Goal: Task Accomplishment & Management: Manage account settings

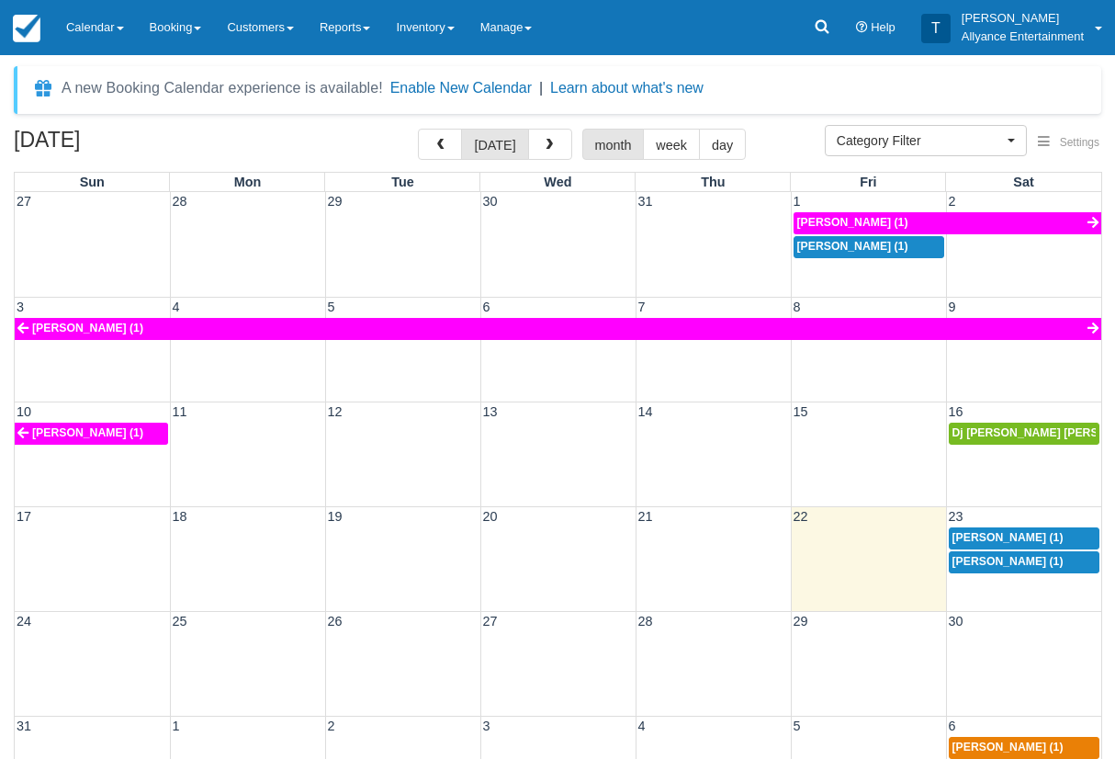
select select
click at [545, 147] on span "button" at bounding box center [549, 145] width 13 height 13
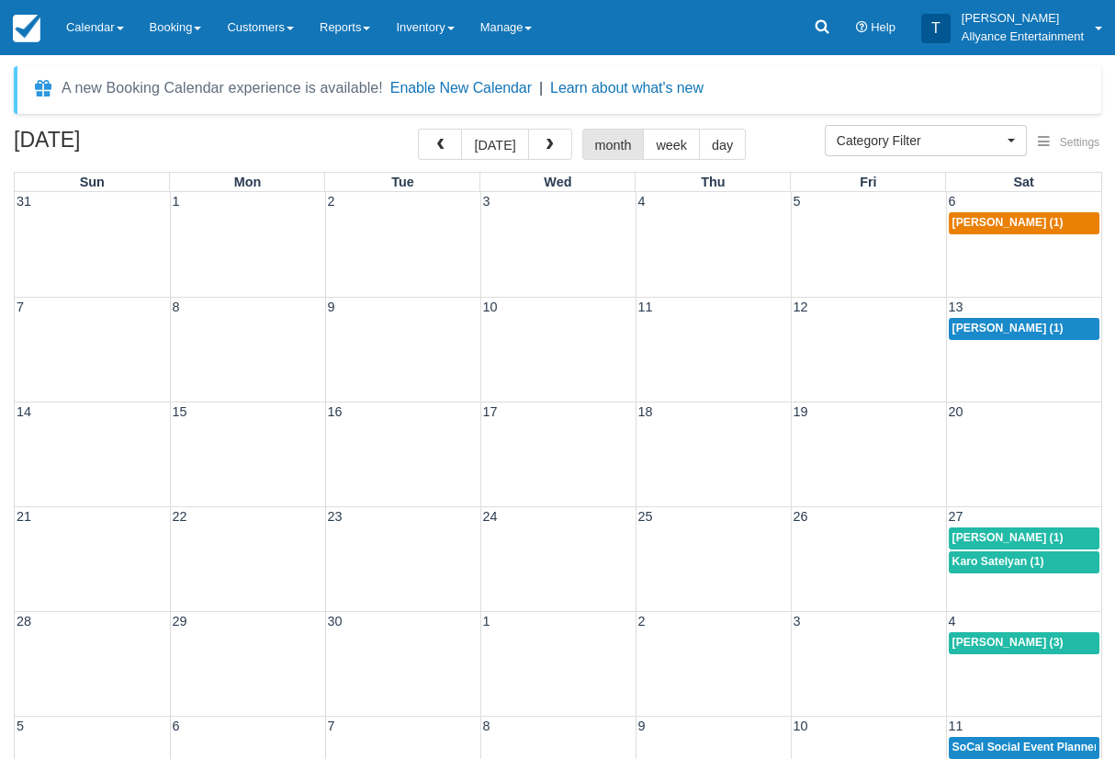
click at [993, 587] on div "21 22 23 24 25 26 27 Angela Arista (1) Karo Satelyan (1)" at bounding box center [558, 558] width 1086 height 105
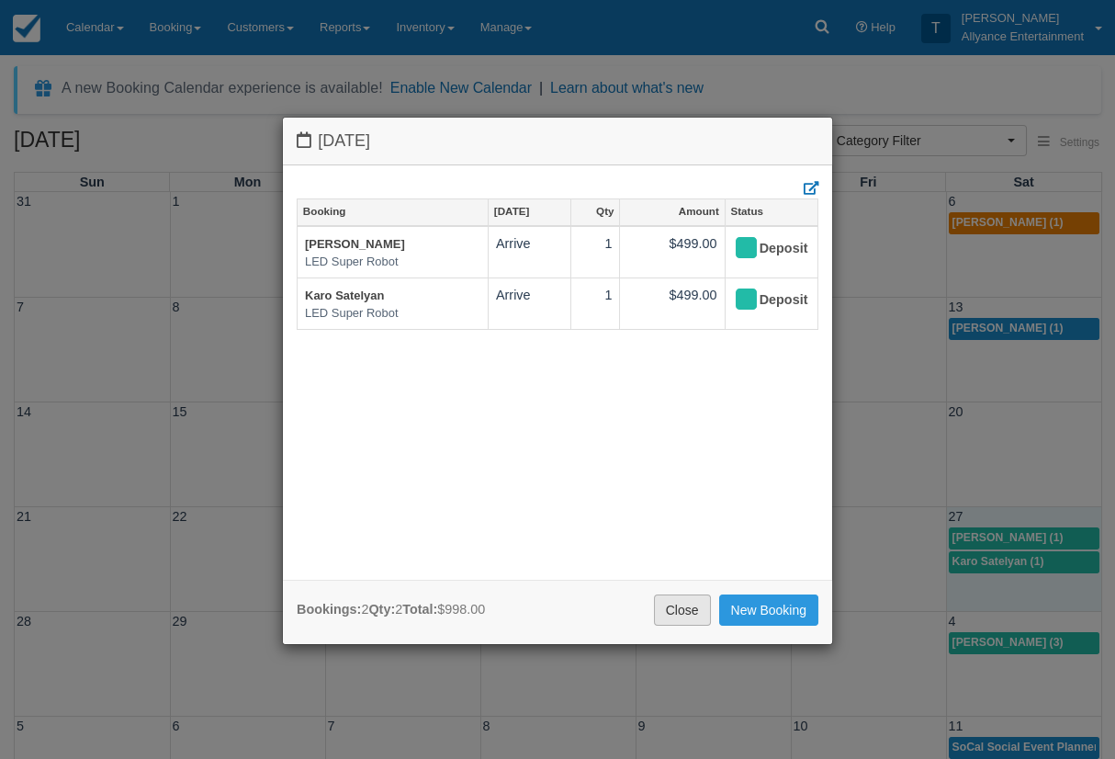
click at [670, 607] on link "Close" at bounding box center [682, 609] width 57 height 31
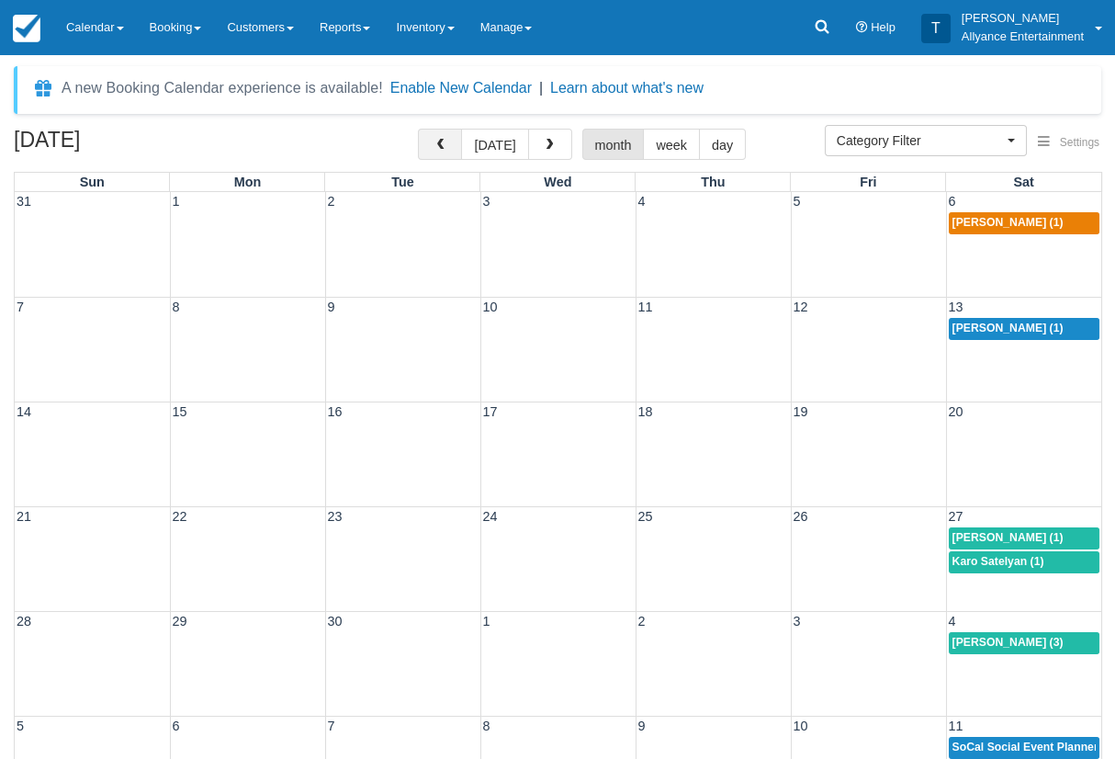
click at [440, 147] on span "button" at bounding box center [439, 145] width 13 height 13
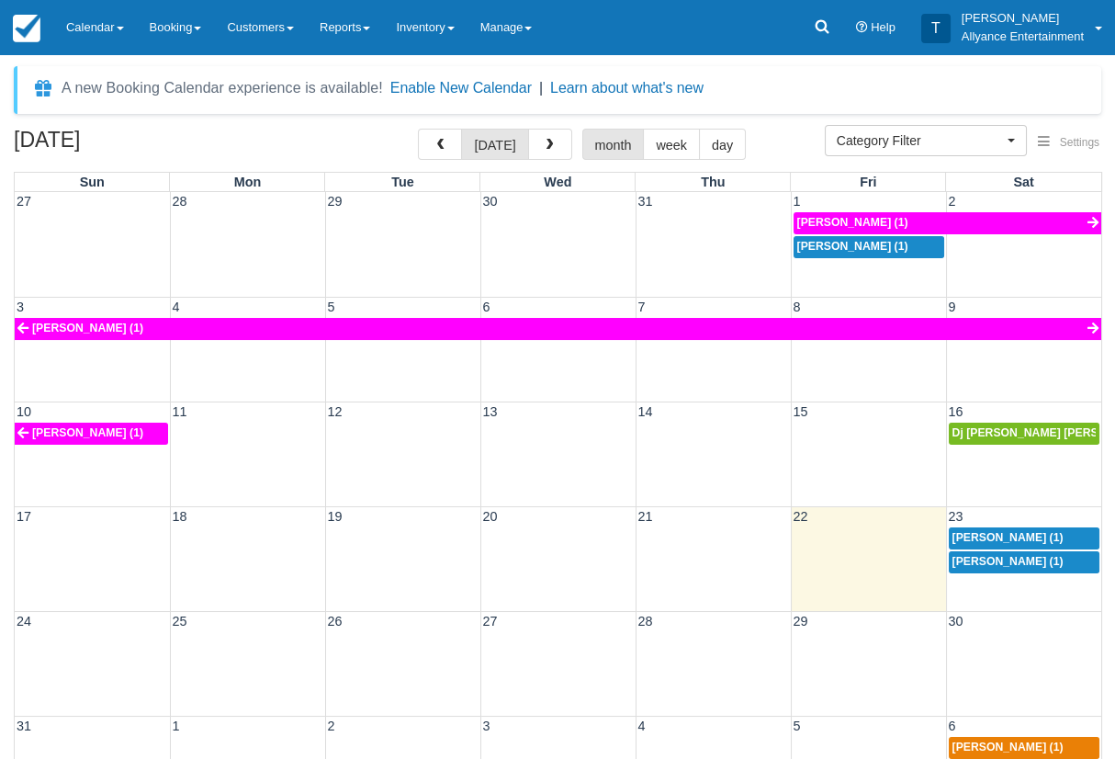
click at [866, 220] on span "Jose A Barros (1)" at bounding box center [852, 222] width 111 height 13
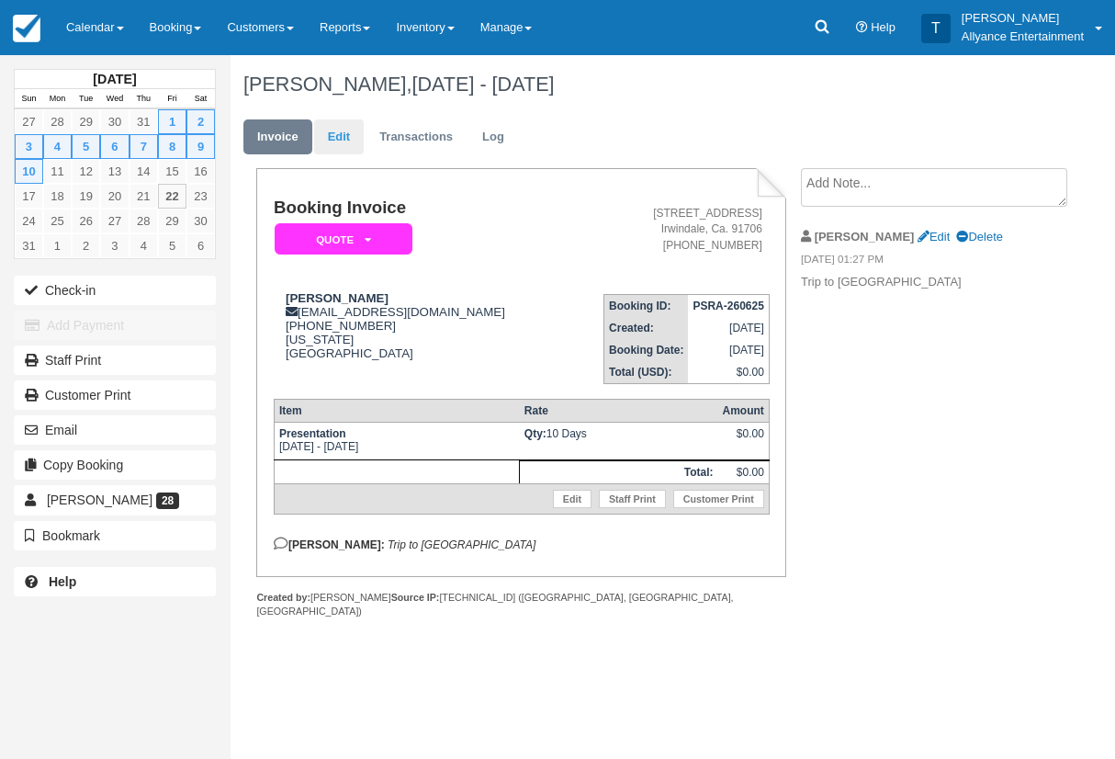
click at [342, 137] on link "Edit" at bounding box center [339, 137] width 50 height 36
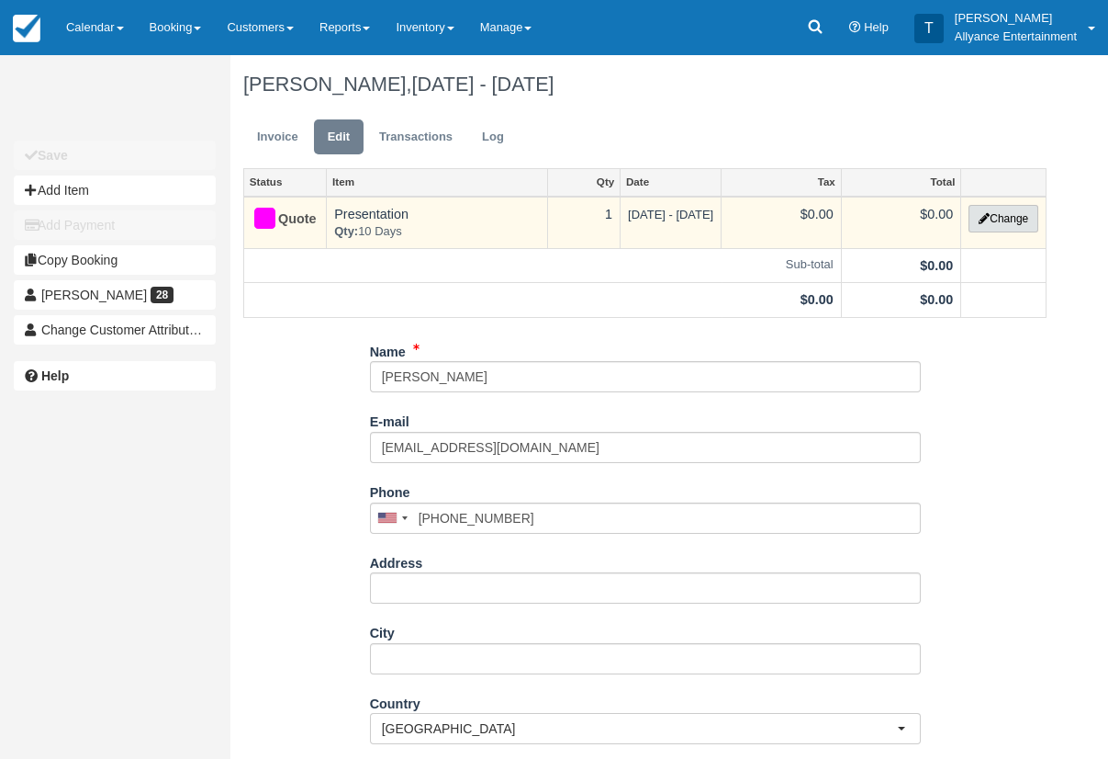
click at [1006, 217] on button "Change" at bounding box center [1004, 219] width 70 height 28
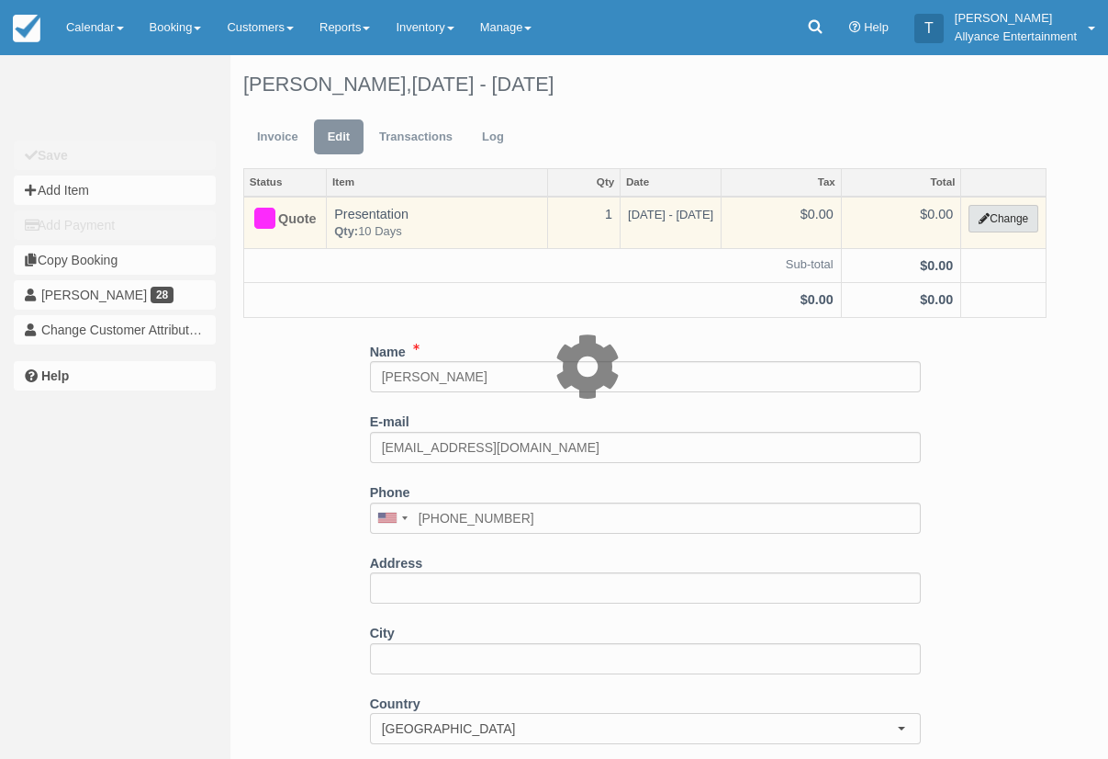
select select "86"
type input "0.00"
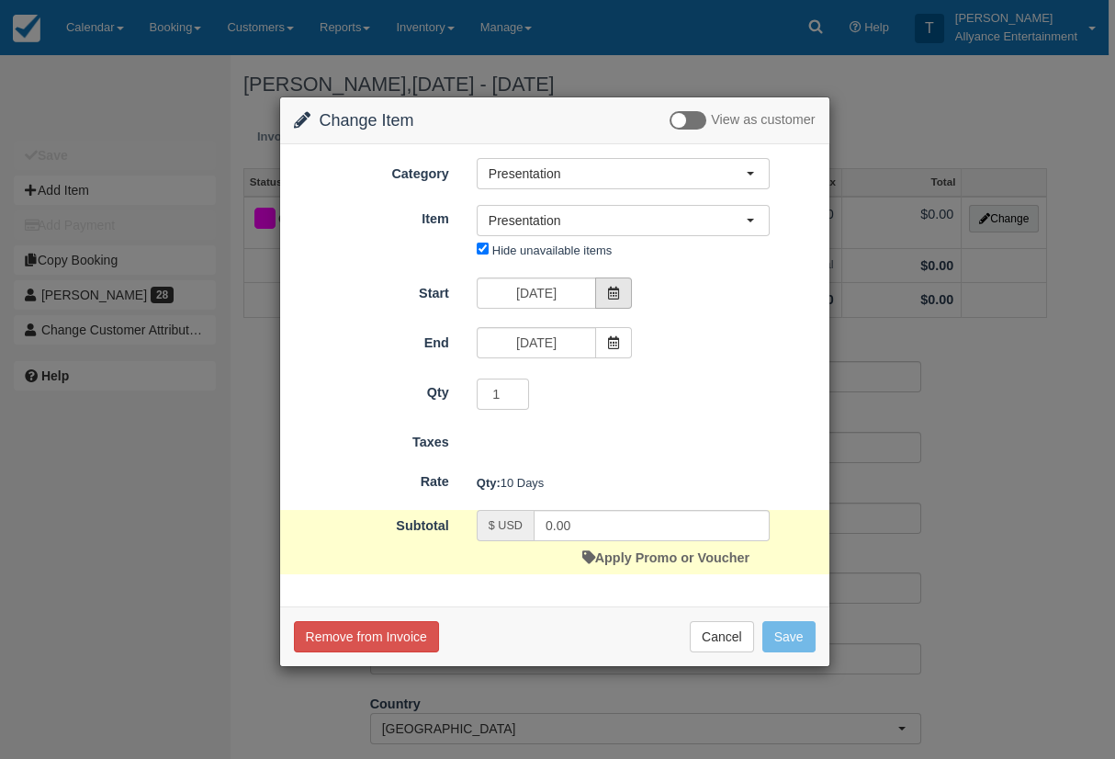
click at [620, 286] on span at bounding box center [613, 292] width 37 height 31
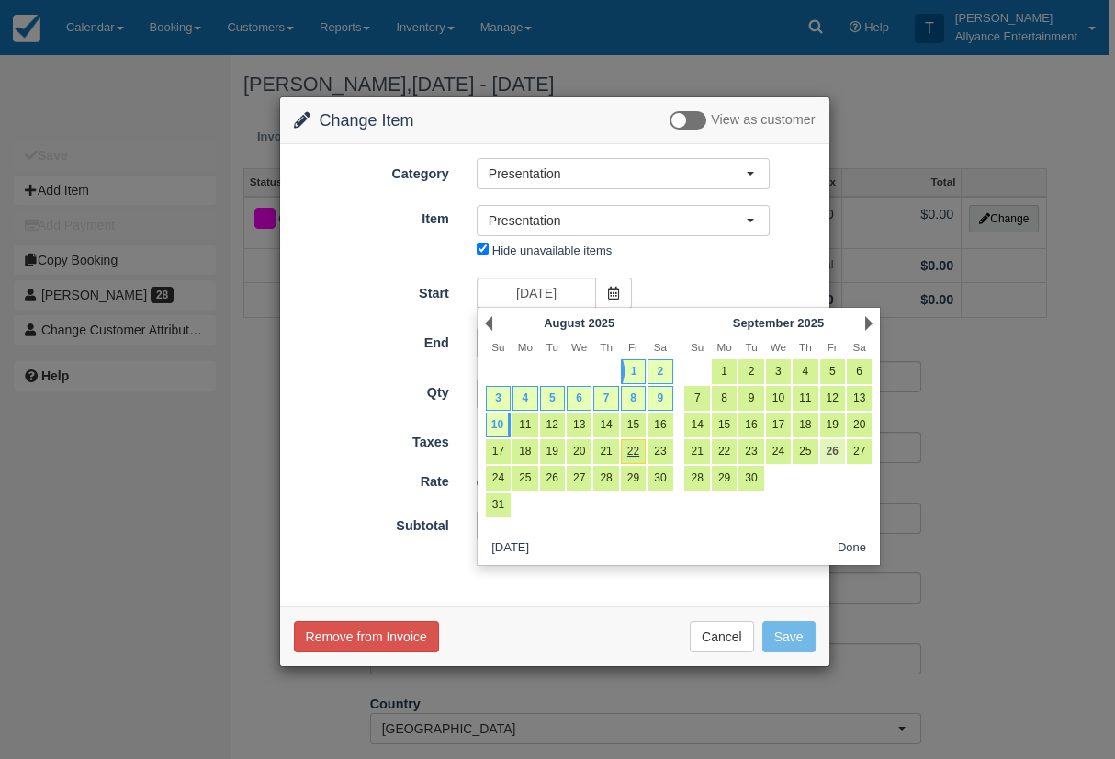
click at [832, 450] on link "26" at bounding box center [832, 451] width 25 height 25
type input "[DATE]"
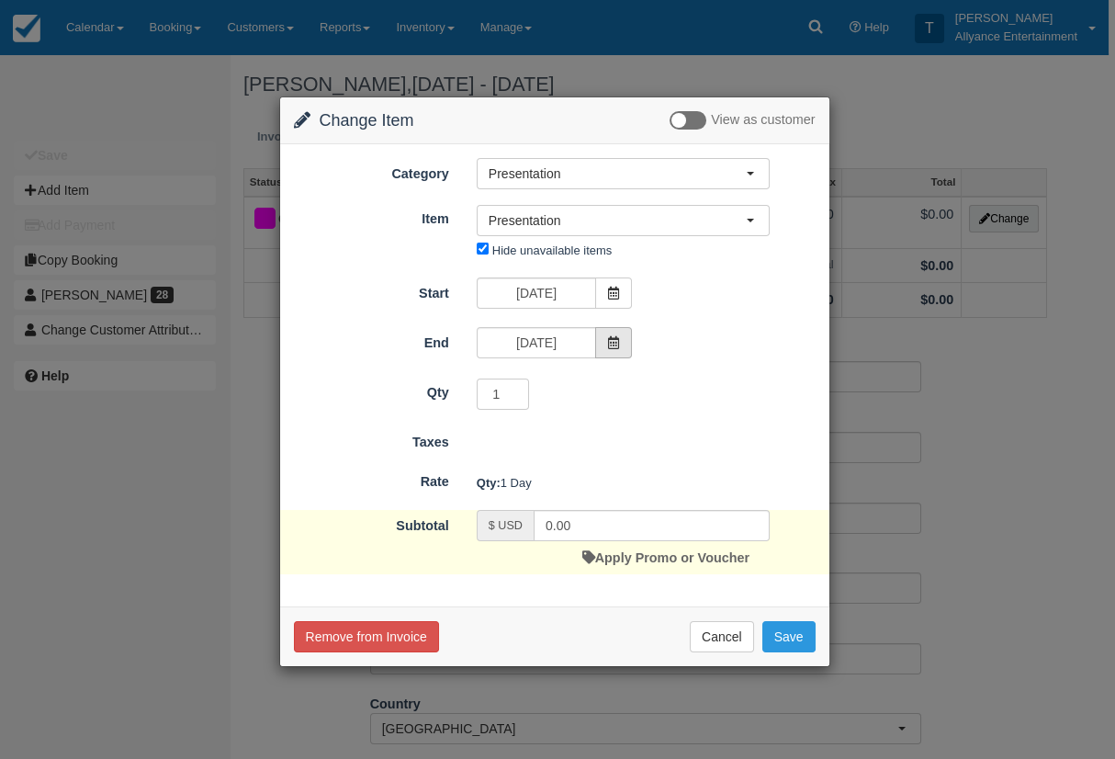
click at [620, 344] on span at bounding box center [613, 342] width 37 height 31
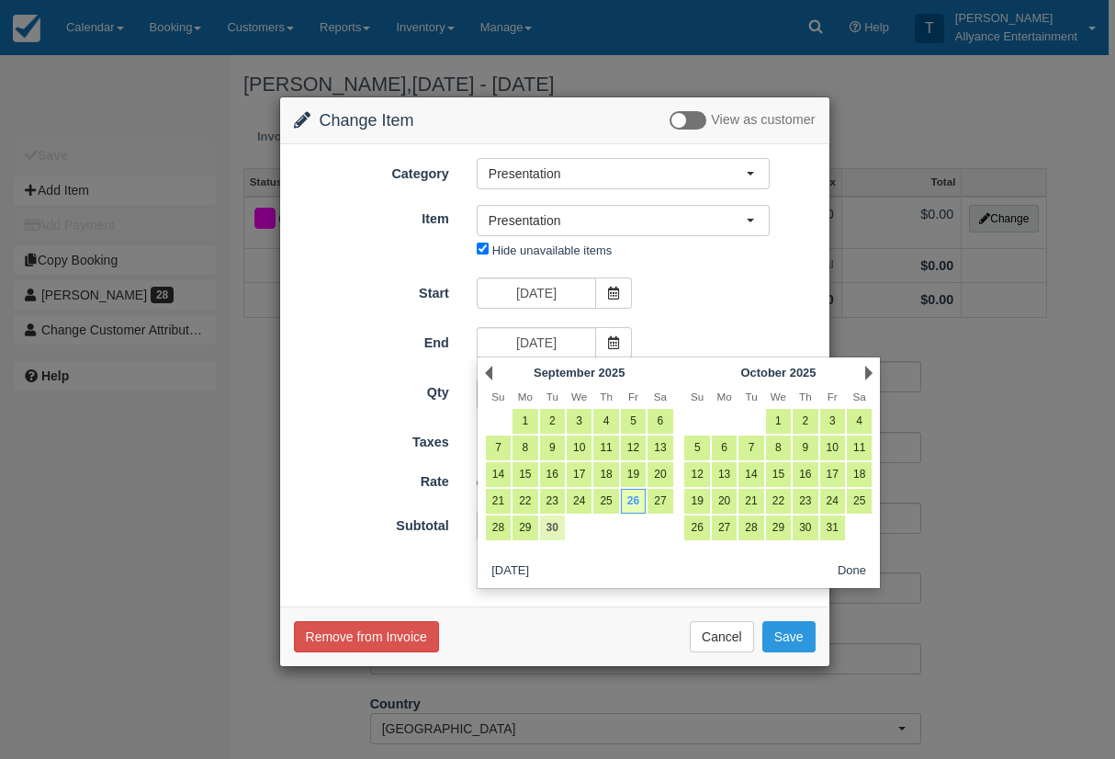
click at [560, 516] on link "30" at bounding box center [552, 527] width 25 height 25
type input "[DATE]"
